Goal: Task Accomplishment & Management: Manage account settings

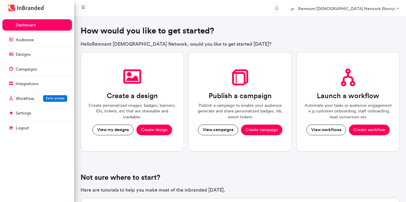
scroll to position [185, 74]
click at [34, 114] on link "settings" at bounding box center [37, 113] width 70 height 11
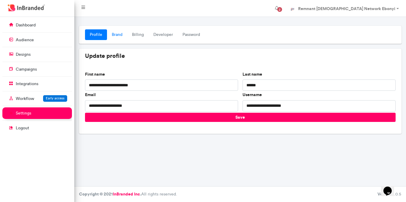
click at [113, 34] on link "Brand" at bounding box center [117, 34] width 20 height 11
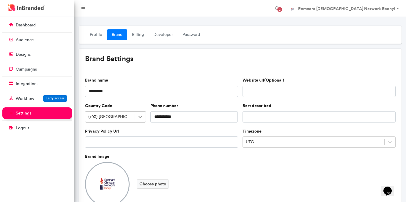
click at [141, 116] on icon at bounding box center [140, 117] width 6 height 6
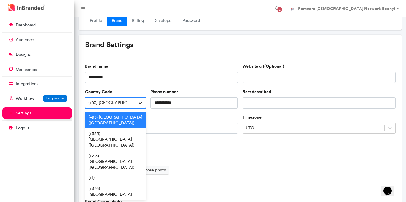
scroll to position [14, 0]
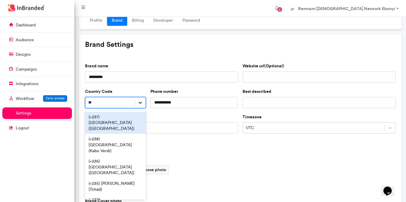
type input "***"
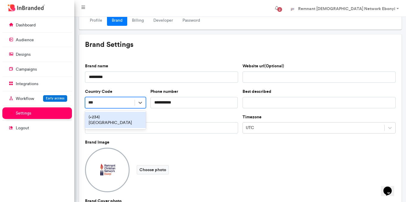
click at [133, 119] on div "(+234) Nigeria" at bounding box center [115, 120] width 61 height 16
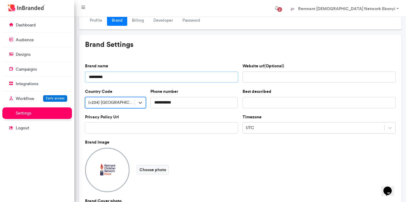
click at [114, 77] on input "*********" at bounding box center [161, 77] width 153 height 11
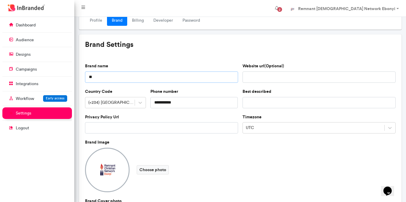
type input "*"
click at [111, 77] on input "Brand name" at bounding box center [161, 77] width 153 height 11
type input "**********"
click at [203, 131] on input "Privacy Policy Url" at bounding box center [161, 127] width 153 height 11
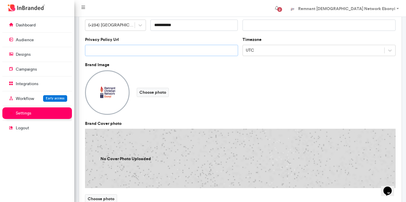
scroll to position [92, 0]
click at [102, 197] on label "Choose photo" at bounding box center [101, 198] width 32 height 9
click at [0, 0] on input "Choose photo" at bounding box center [0, 0] width 0 height 0
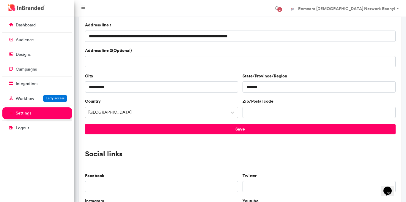
scroll to position [360, 0]
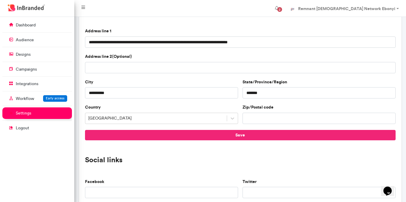
click at [244, 137] on button "Save" at bounding box center [240, 135] width 311 height 10
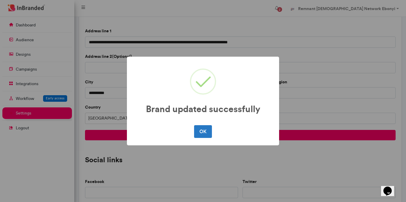
click at [26, 23] on div "Brand updated successfully × OK No Cancel" at bounding box center [203, 101] width 406 height 202
click at [202, 135] on button "OK" at bounding box center [203, 131] width 18 height 12
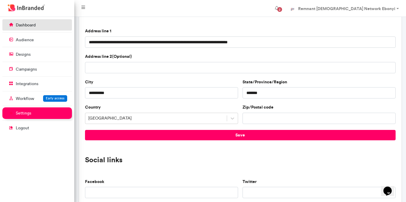
click at [26, 23] on p "dashboard" at bounding box center [26, 25] width 20 height 6
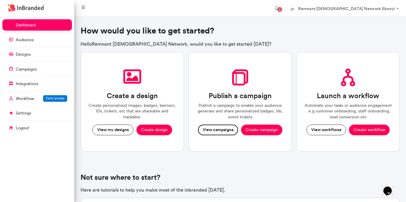
click at [212, 131] on button "View campaigns" at bounding box center [218, 130] width 40 height 11
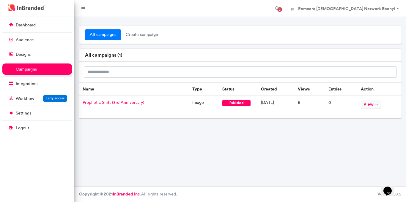
click at [128, 103] on span "Prophetic Shift (3rd Anniversary)" at bounding box center [114, 102] width 62 height 5
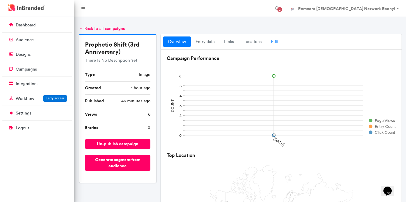
click at [273, 41] on link "Edit" at bounding box center [274, 42] width 17 height 11
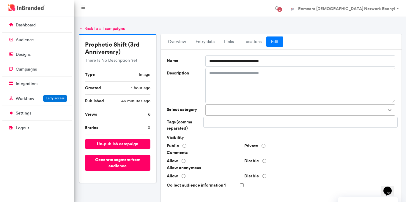
click at [391, 111] on icon at bounding box center [390, 110] width 6 height 6
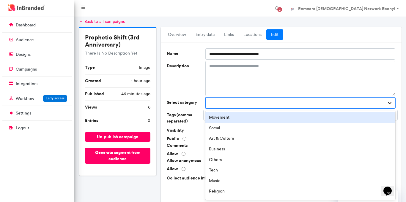
scroll to position [7, 0]
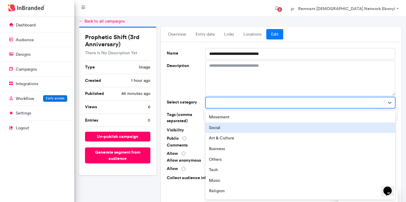
click at [264, 126] on div "Social" at bounding box center [300, 128] width 190 height 11
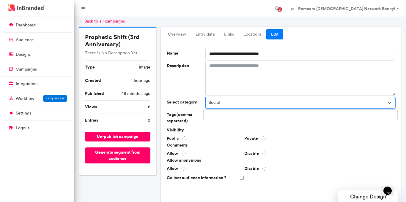
scroll to position [187, 0]
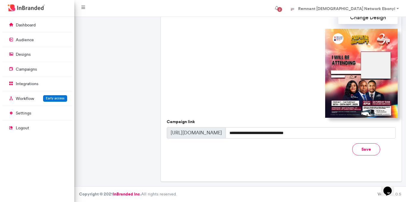
click at [369, 152] on button "Save" at bounding box center [366, 150] width 28 height 12
click at [364, 149] on button "Save" at bounding box center [366, 150] width 28 height 12
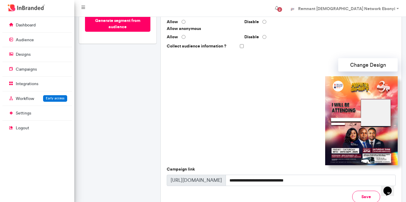
scroll to position [139, 0]
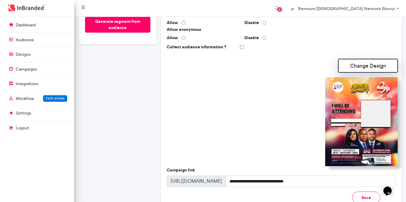
click at [363, 62] on button "Change Design" at bounding box center [367, 65] width 59 height 13
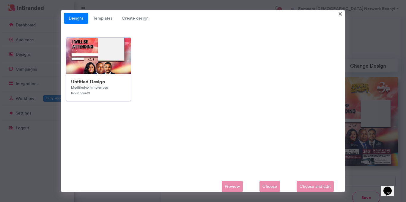
click at [118, 90] on div "Untitled Design Modified 49 minutes ago Input count 3" at bounding box center [98, 87] width 65 height 27
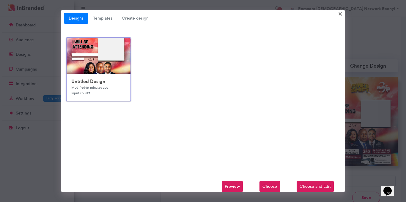
click at [317, 187] on span "Choose and Edit" at bounding box center [315, 187] width 37 height 12
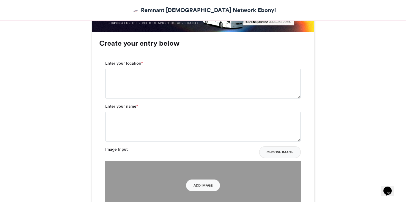
scroll to position [425, 0]
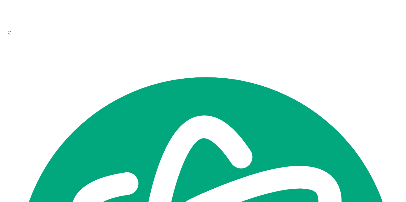
scroll to position [1450, 0]
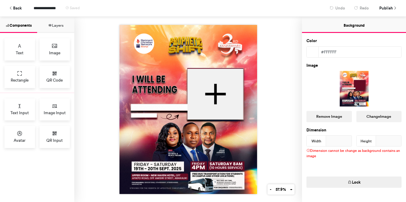
click at [50, 22] on button "Layers" at bounding box center [55, 25] width 37 height 16
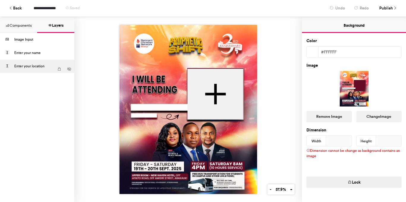
click at [33, 71] on div "Enter your location" at bounding box center [34, 66] width 40 height 13
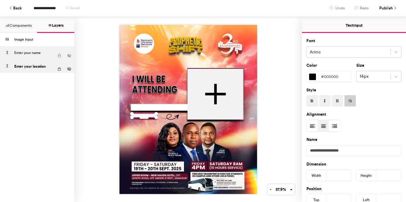
click at [34, 55] on div "Enter your name" at bounding box center [34, 52] width 40 height 13
click at [39, 67] on div "Enter your location" at bounding box center [34, 66] width 40 height 13
drag, startPoint x: 39, startPoint y: 67, endPoint x: 39, endPoint y: 52, distance: 14.9
click at [39, 52] on div "Image Input Enter your name Enter your location" at bounding box center [37, 70] width 74 height 74
click at [39, 52] on div "Enter your name" at bounding box center [34, 52] width 40 height 13
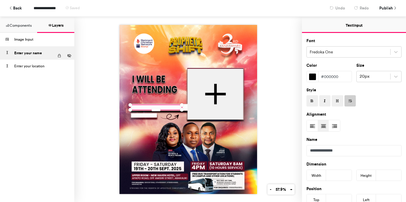
click at [39, 52] on div "Enter your name" at bounding box center [34, 52] width 40 height 13
drag, startPoint x: 7, startPoint y: 53, endPoint x: 7, endPoint y: 49, distance: 3.6
click at [7, 49] on div at bounding box center [7, 53] width 10 height 9
drag, startPoint x: 7, startPoint y: 54, endPoint x: 11, endPoint y: 69, distance: 15.2
click at [11, 69] on div "Image Input Enter your name Enter your location" at bounding box center [37, 70] width 74 height 74
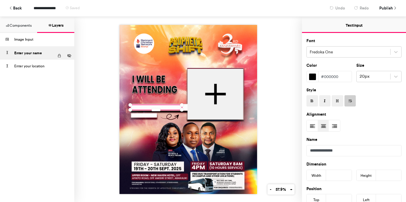
click at [59, 55] on icon at bounding box center [59, 56] width 4 height 4
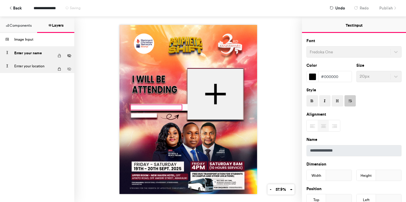
click at [59, 70] on icon at bounding box center [59, 69] width 4 height 4
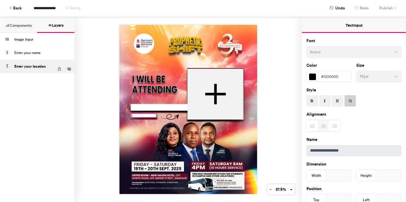
drag, startPoint x: 6, startPoint y: 52, endPoint x: 8, endPoint y: 73, distance: 20.3
click at [8, 73] on div "Image Input Enter your name Enter your location" at bounding box center [37, 70] width 74 height 74
drag, startPoint x: 7, startPoint y: 66, endPoint x: 8, endPoint y: 58, distance: 8.4
click at [8, 58] on div "Image Input Enter your name Enter your location" at bounding box center [37, 70] width 74 height 74
click at [0, 0] on button at bounding box center [0, 0] width 0 height 0
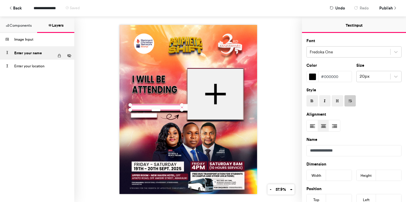
scroll to position [136, 0]
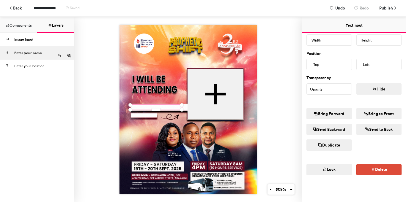
click at [374, 114] on button "Bring to Front" at bounding box center [378, 113] width 45 height 11
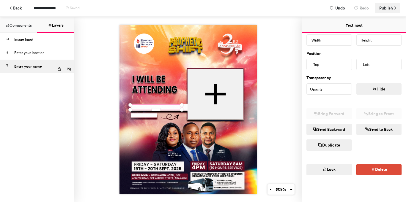
click at [388, 7] on span "Publish" at bounding box center [386, 8] width 14 height 10
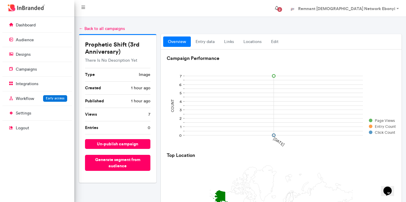
click at [282, 7] on span "2" at bounding box center [279, 9] width 5 height 5
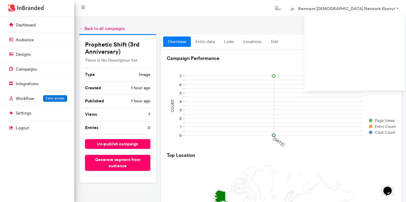
click at [284, 7] on span at bounding box center [280, 10] width 10 height 10
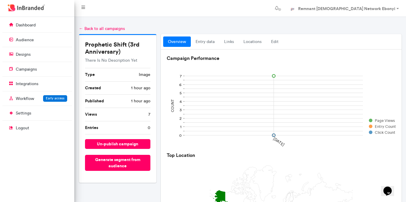
click at [178, 42] on link "overview" at bounding box center [177, 42] width 28 height 11
click at [202, 43] on link "entry data" at bounding box center [205, 42] width 29 height 11
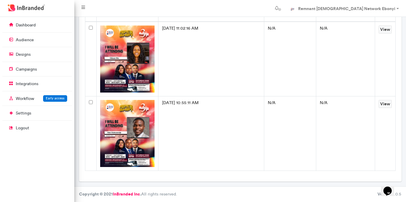
scroll to position [63, 0]
